Goal: Task Accomplishment & Management: Manage account settings

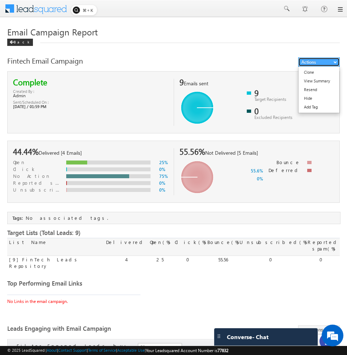
click at [330, 62] on button "Actions" at bounding box center [319, 62] width 42 height 9
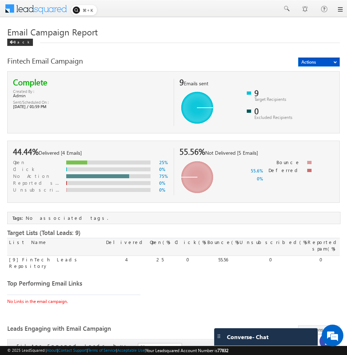
click at [261, 63] on div "Fintech Email Campaign" at bounding box center [145, 63] width 276 height 10
drag, startPoint x: 87, startPoint y: 63, endPoint x: 8, endPoint y: 63, distance: 78.5
click at [8, 63] on div "Fintech Email Campaign" at bounding box center [145, 63] width 276 height 10
copy div "Fintech Email Campaign"
click at [119, 33] on h1 "Email Campaign Report" at bounding box center [173, 31] width 333 height 14
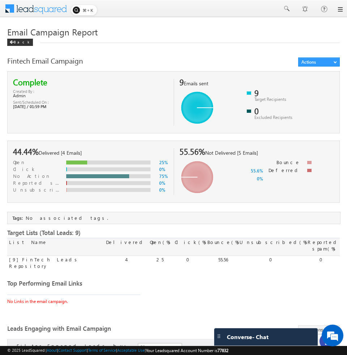
click at [171, 40] on div "Back" at bounding box center [173, 40] width 333 height 5
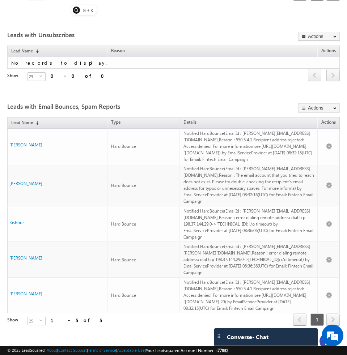
scroll to position [409, 0]
